Goal: Information Seeking & Learning: Learn about a topic

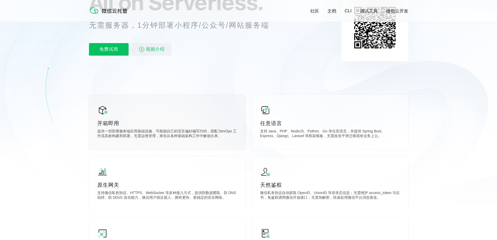
scroll to position [78, 0]
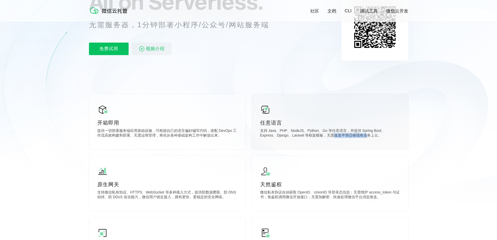
drag, startPoint x: 315, startPoint y: 137, endPoint x: 352, endPoint y: 136, distance: 37.1
click at [352, 136] on p "支持 Java、PHP、NodeJS、Python、Go 等任意语言，并提供 Spring Boot、Express、Django、Laravel 等框架模板…" at bounding box center [330, 133] width 140 height 10
click at [358, 137] on p "支持 Java、PHP、NodeJS、Python、Go 等任意语言，并提供 Spring Boot、Express、Django、Laravel 等框架模板…" at bounding box center [330, 133] width 140 height 10
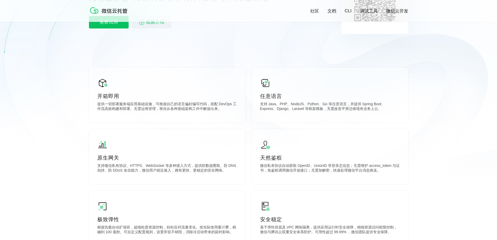
scroll to position [157, 0]
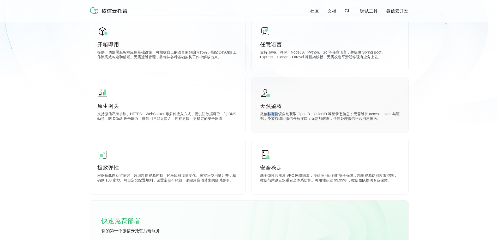
drag, startPoint x: 269, startPoint y: 114, endPoint x: 292, endPoint y: 114, distance: 22.7
click at [289, 114] on p "微信私有协议自动获取 OpenID、UnionID 等登录态信息；无需维护 access_token 与证书，免鉴权调用微信开放接口；无需加解密，快速处理微信…" at bounding box center [330, 117] width 140 height 10
drag, startPoint x: 342, startPoint y: 113, endPoint x: 348, endPoint y: 113, distance: 6.3
click at [346, 113] on p "微信私有协议自动获取 OpenID、UnionID 等登录态信息；无需维护 access_token 与证书，免鉴权调用微信开放接口；无需加解密，快速处理微信…" at bounding box center [330, 117] width 140 height 10
drag, startPoint x: 357, startPoint y: 113, endPoint x: 366, endPoint y: 113, distance: 9.9
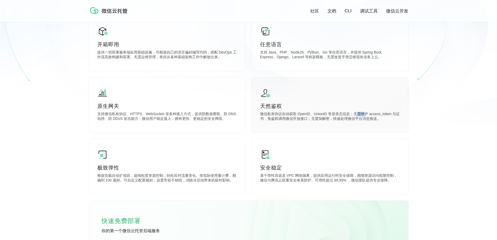
click at [366, 113] on p "微信私有协议自动获取 OpenID、UnionID 等登录态信息；无需维护 access_token 与证书，免鉴权调用微信开放接口；无需加解密，快速处理微信…" at bounding box center [330, 117] width 140 height 10
click at [388, 117] on p "微信私有协议自动获取 OpenID、UnionID 等登录态信息；无需维护 access_token 与证书，免鉴权调用微信开放接口；无需加解密，快速处理微信…" at bounding box center [330, 117] width 140 height 10
drag, startPoint x: 276, startPoint y: 121, endPoint x: 310, endPoint y: 120, distance: 34.2
click at [310, 120] on p "微信私有协议自动获取 OpenID、UnionID 等登录态信息；无需维护 access_token 与证书，免鉴权调用微信开放接口；无需加解密，快速处理微信…" at bounding box center [330, 117] width 140 height 10
click at [318, 120] on p "微信私有协议自动获取 OpenID、UnionID 等登录态信息；无需维护 access_token 与证书，免鉴权调用微信开放接口；无需加解密，快速处理微信…" at bounding box center [330, 117] width 140 height 10
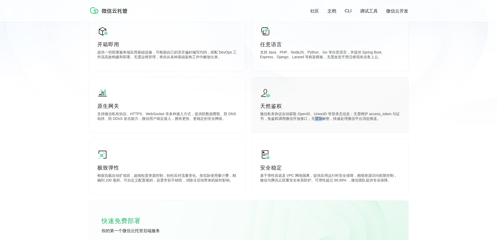
drag, startPoint x: 313, startPoint y: 119, endPoint x: 330, endPoint y: 119, distance: 17.2
click at [326, 119] on p "微信私有协议自动获取 OpenID、UnionID 等登录态信息；无需维护 access_token 与证书，免鉴权调用微信开放接口；无需加解密，快速处理微信…" at bounding box center [330, 117] width 140 height 10
drag, startPoint x: 333, startPoint y: 119, endPoint x: 362, endPoint y: 119, distance: 29.0
click at [362, 119] on p "微信私有协议自动获取 OpenID、UnionID 等登录态信息；无需维护 access_token 与证书，免鉴权调用微信开放接口；无需加解密，快速处理微信…" at bounding box center [330, 117] width 140 height 10
click at [374, 119] on p "微信私有协议自动获取 OpenID、UnionID 等登录态信息；无需维护 access_token 与证书，免鉴权调用微信开放接口；无需加解密，快速处理微信…" at bounding box center [330, 117] width 140 height 10
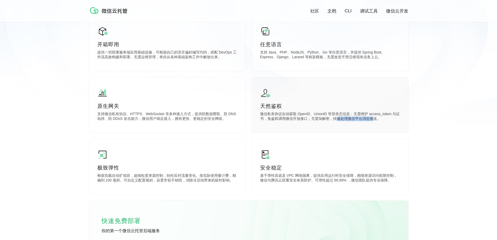
drag, startPoint x: 336, startPoint y: 119, endPoint x: 375, endPoint y: 118, distance: 39.1
click at [375, 118] on p "微信私有协议自动获取 OpenID、UnionID 等登录态信息；无需维护 access_token 与证书，免鉴权调用微信开放接口；无需加解密，快速处理微信…" at bounding box center [330, 117] width 140 height 10
click at [322, 130] on div "天然鉴权 微信私有协议自动获取 OpenID、UnionID 等登录态信息；无需维护 access_token 与证书，免鉴权调用微信开放接口；无需加解密，快…" at bounding box center [330, 104] width 157 height 55
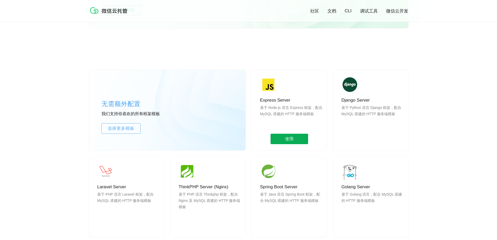
scroll to position [443, 0]
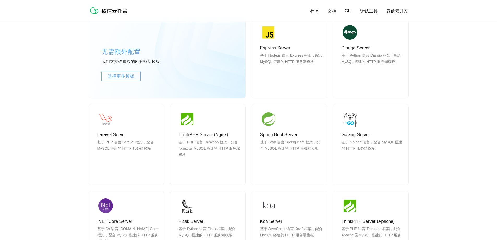
click at [393, 11] on link "微信云开发" at bounding box center [397, 11] width 22 height 6
click at [334, 10] on link "文档" at bounding box center [331, 11] width 9 height 6
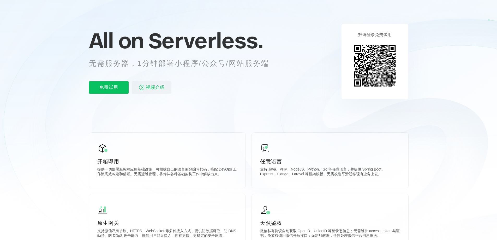
scroll to position [0, 0]
